Goal: Navigation & Orientation: Find specific page/section

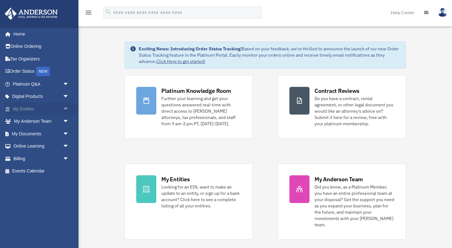
click at [33, 107] on link "My Entities arrow_drop_down" at bounding box center [41, 108] width 74 height 13
click at [64, 108] on span "arrow_drop_down" at bounding box center [69, 108] width 13 height 13
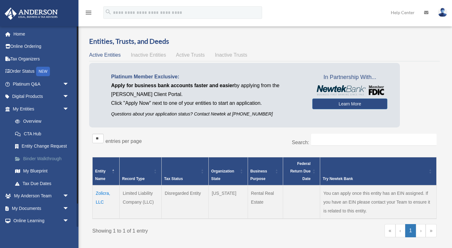
click at [43, 156] on link "Binder Walkthrough" at bounding box center [44, 158] width 70 height 13
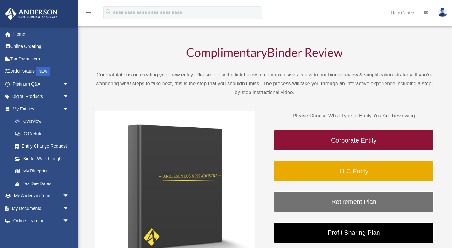
scroll to position [15, 0]
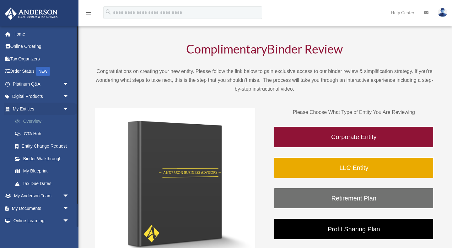
click at [39, 119] on link "Overview" at bounding box center [44, 121] width 70 height 13
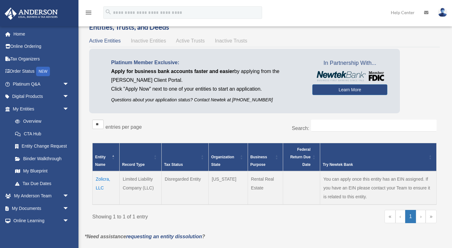
scroll to position [17, 0]
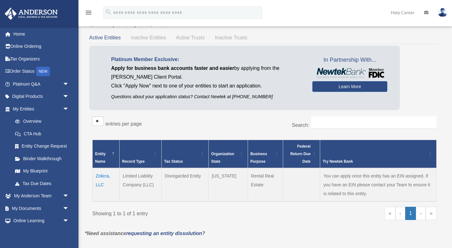
click at [101, 184] on td "Zolicra, LLC" at bounding box center [106, 184] width 27 height 33
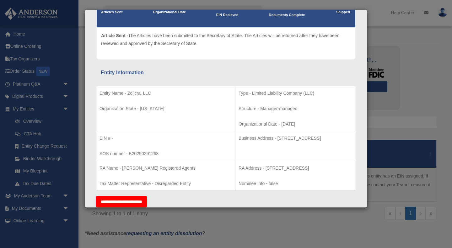
scroll to position [0, 0]
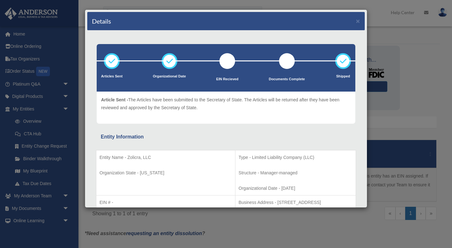
click at [48, 156] on div "Details × Articles Sent Organizational Date" at bounding box center [226, 124] width 452 height 248
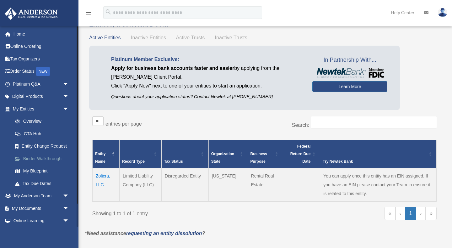
click at [48, 157] on link "Binder Walkthrough" at bounding box center [44, 158] width 70 height 13
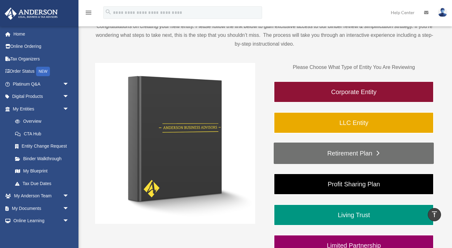
scroll to position [53, 0]
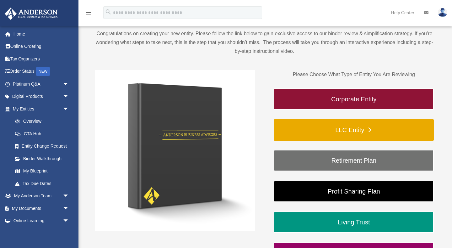
click at [343, 128] on link "LLC Entity" at bounding box center [354, 129] width 160 height 21
